Goal: Download file/media

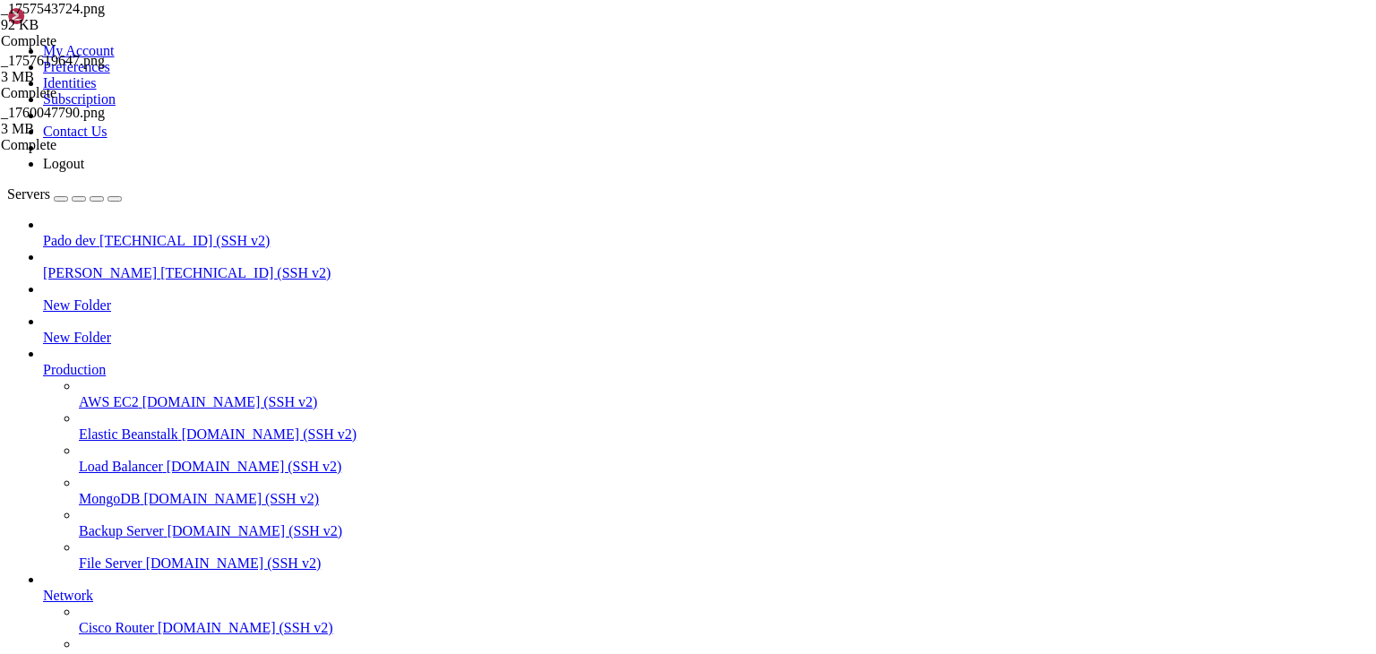
type input "/public_html/public/assets/companies/photos"
